Goal: Transaction & Acquisition: Purchase product/service

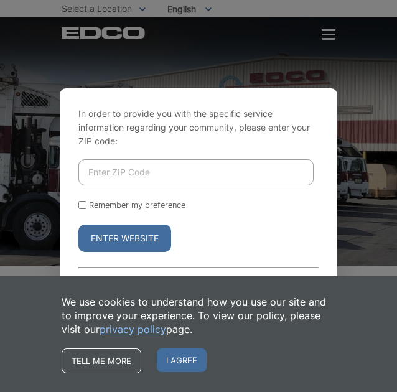
click at [129, 174] on input "Enter ZIP Code" at bounding box center [196, 172] width 236 height 26
type input "92021"
click at [78, 225] on button "Enter Website" at bounding box center [124, 238] width 93 height 27
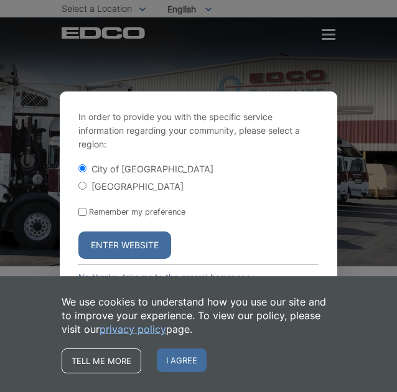
click at [125, 240] on button "Enter Website" at bounding box center [124, 245] width 93 height 27
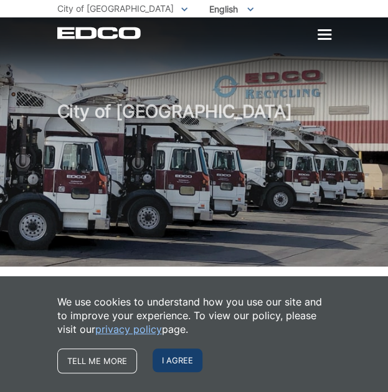
click at [178, 355] on span "I agree" at bounding box center [177, 361] width 50 height 24
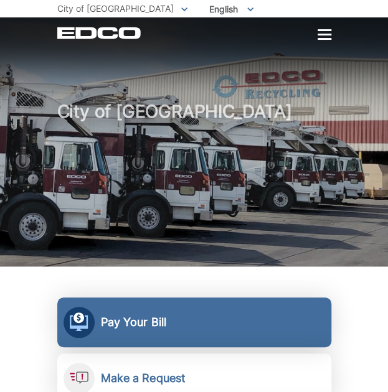
click at [169, 340] on link "Pay Your Bill View, pay, and manage your bill online." at bounding box center [194, 323] width 274 height 50
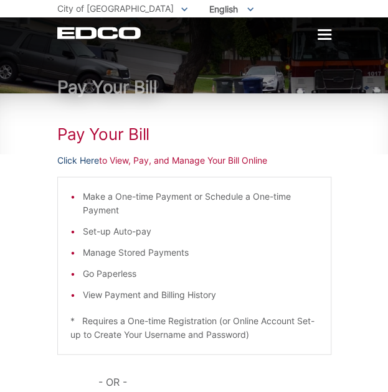
click at [75, 162] on link "Click Here" at bounding box center [78, 161] width 42 height 14
